Goal: Find contact information: Find contact information

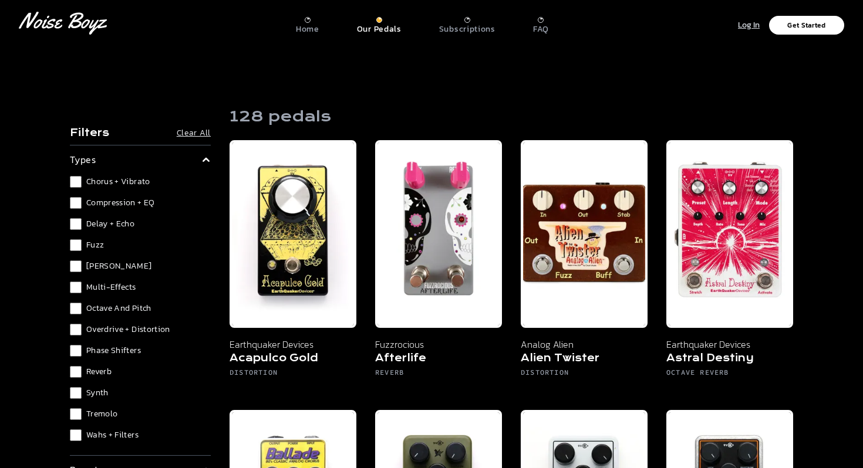
click at [749, 21] on p "Log In" at bounding box center [749, 25] width 22 height 13
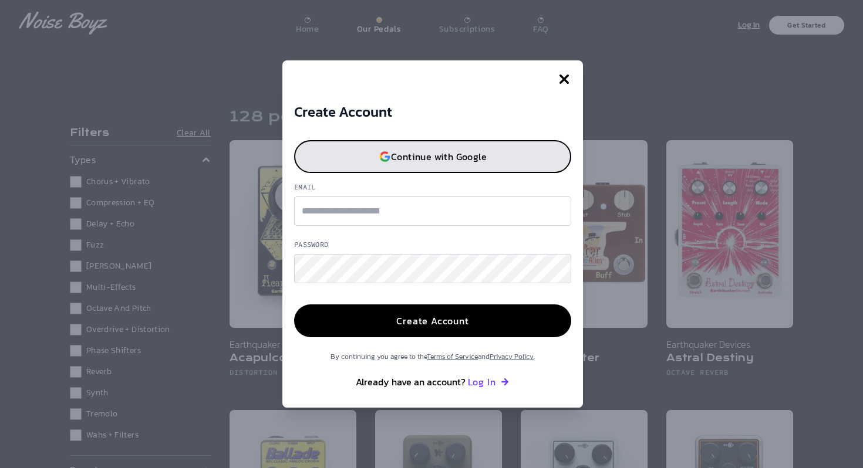
click at [434, 152] on p "Continue with Google" at bounding box center [439, 156] width 96 height 9
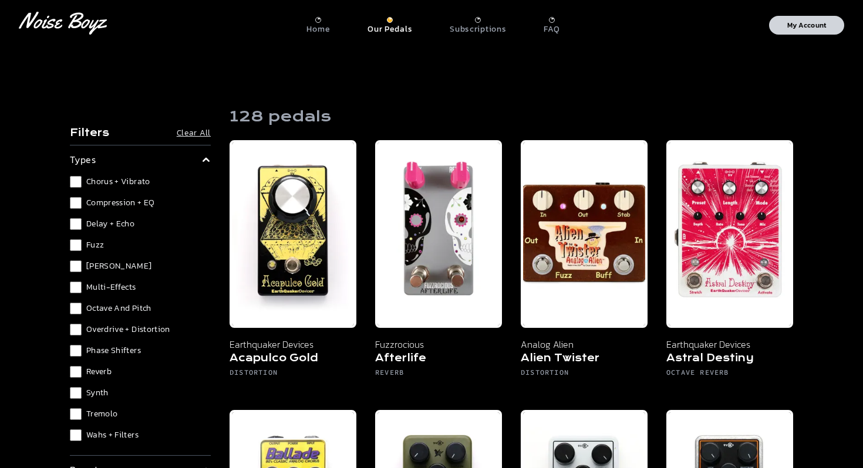
click at [784, 23] on button "My Account" at bounding box center [806, 25] width 75 height 19
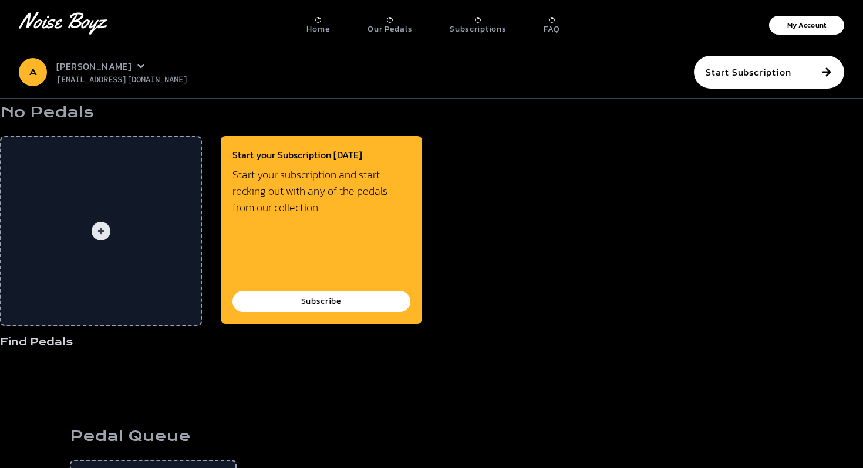
click at [108, 70] on span "[PERSON_NAME]" at bounding box center [96, 66] width 80 height 14
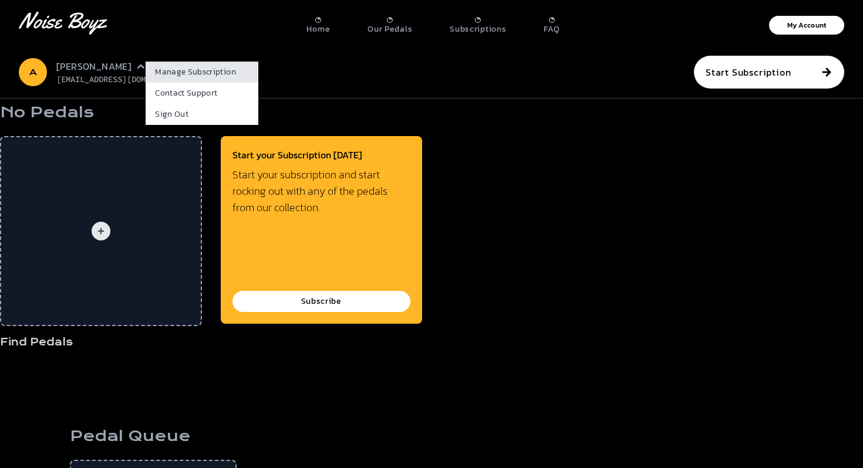
click at [168, 70] on link "Manage Subscription" at bounding box center [202, 72] width 113 height 21
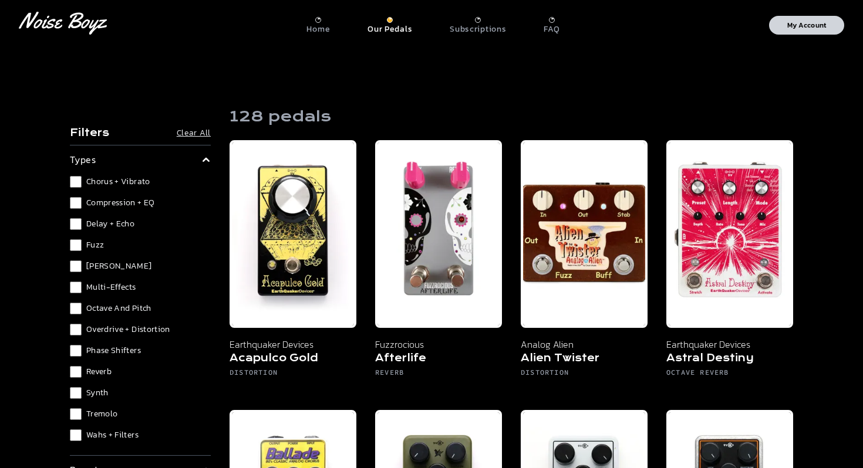
click at [814, 22] on p "My Account" at bounding box center [806, 25] width 39 height 7
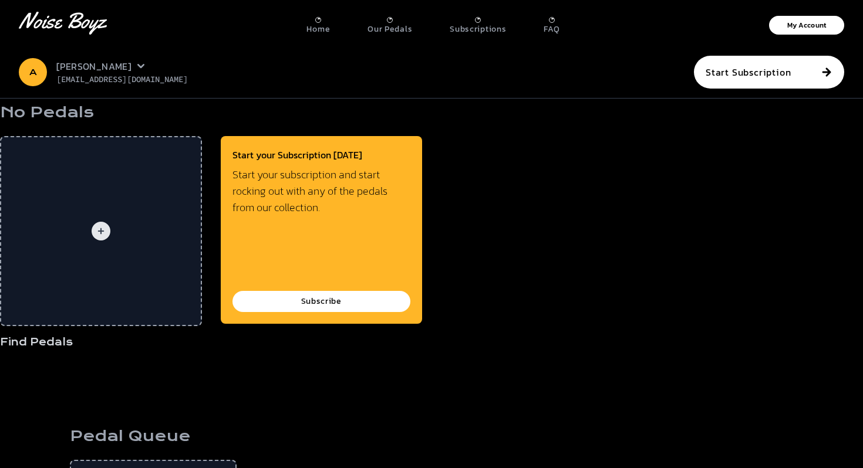
click at [146, 66] on icon at bounding box center [140, 66] width 9 height 9
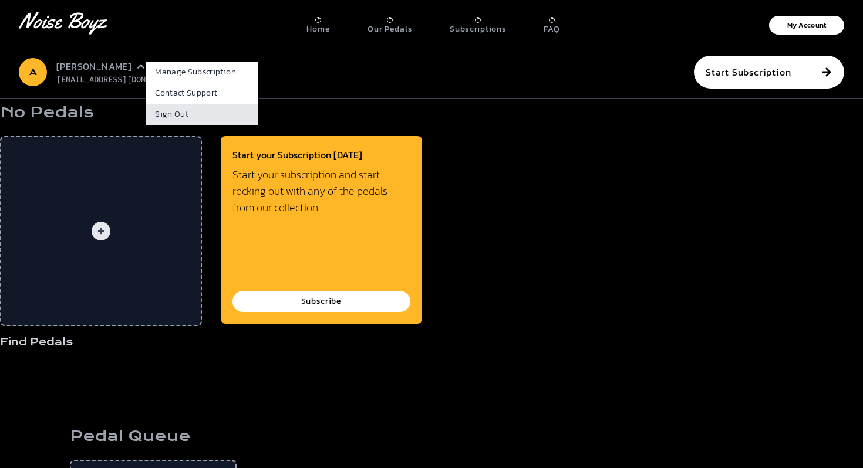
click at [176, 112] on link "Sign Out" at bounding box center [202, 114] width 113 height 21
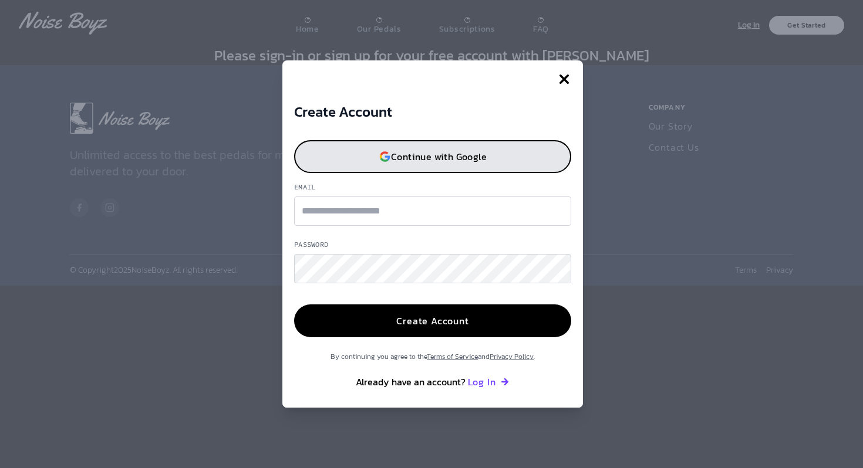
click at [393, 167] on button "Continue with Google" at bounding box center [432, 156] width 277 height 33
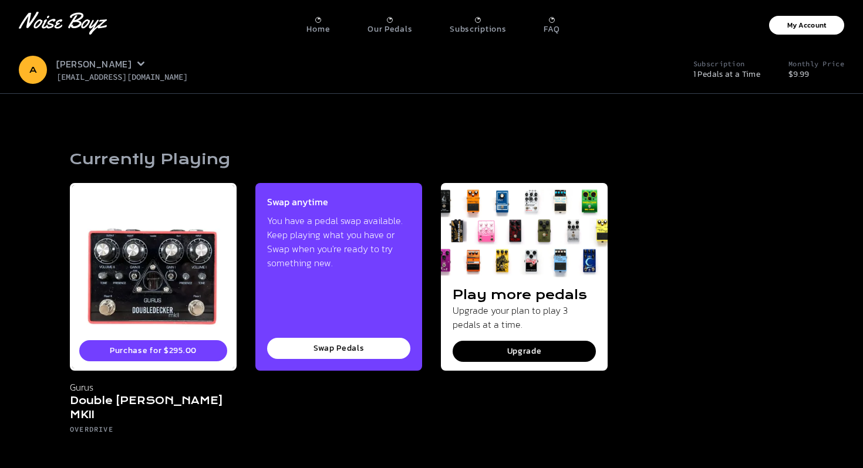
click at [146, 69] on summary "[PERSON_NAME]" at bounding box center [100, 64] width 89 height 14
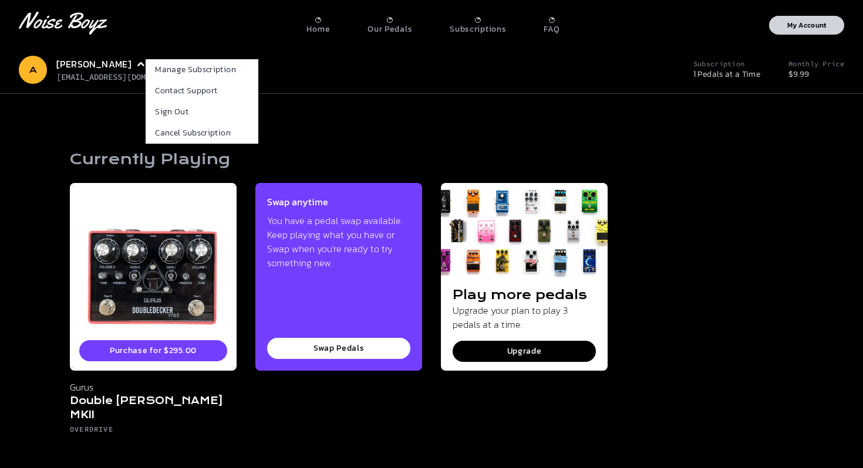
click at [774, 33] on button "My Account" at bounding box center [806, 25] width 75 height 19
click at [485, 25] on p "Subscriptions" at bounding box center [478, 29] width 56 height 11
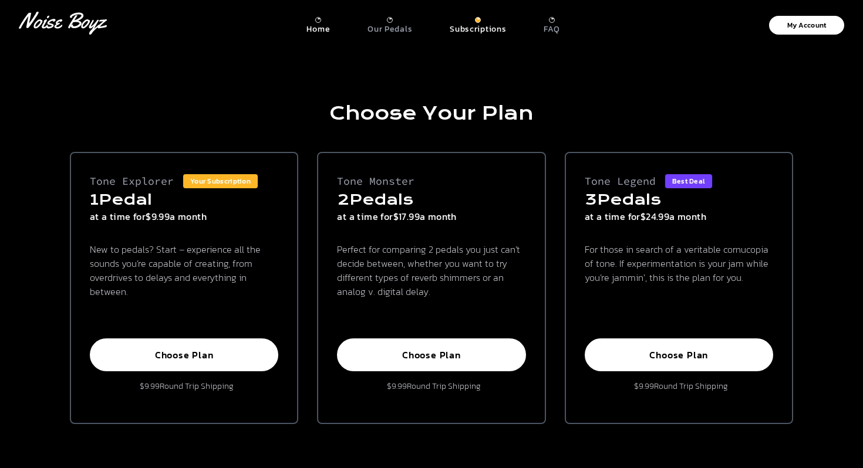
click at [318, 30] on p "Home" at bounding box center [317, 29] width 23 height 11
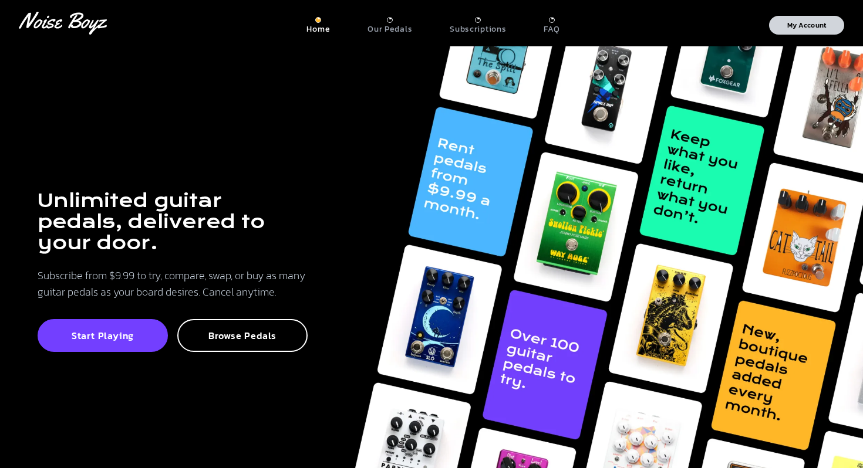
click at [798, 25] on p "My Account" at bounding box center [806, 25] width 39 height 7
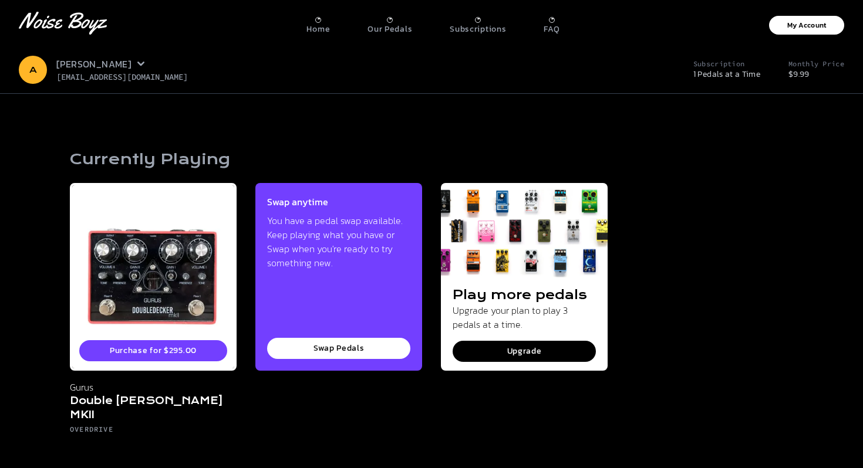
click at [140, 62] on icon at bounding box center [140, 63] width 9 height 9
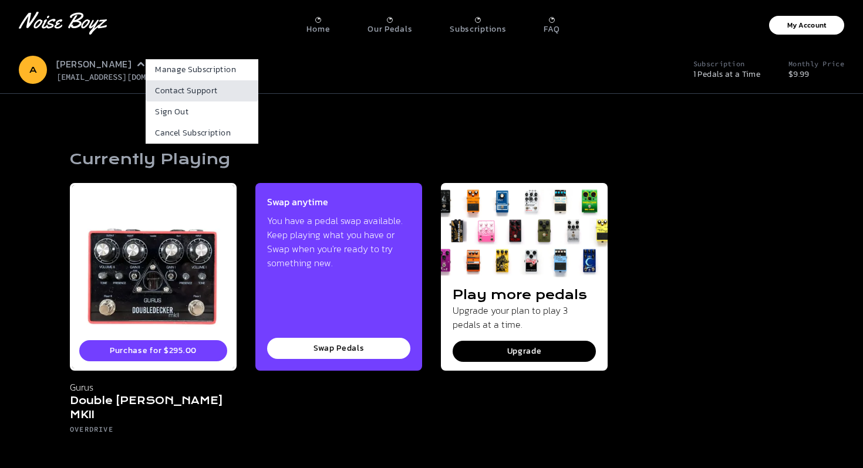
click at [194, 90] on link "Contact Support" at bounding box center [202, 90] width 113 height 21
click at [197, 97] on link "Contact Support" at bounding box center [202, 90] width 113 height 21
click at [134, 67] on span "[PERSON_NAME]" at bounding box center [96, 64] width 80 height 14
